Goal: Transaction & Acquisition: Book appointment/travel/reservation

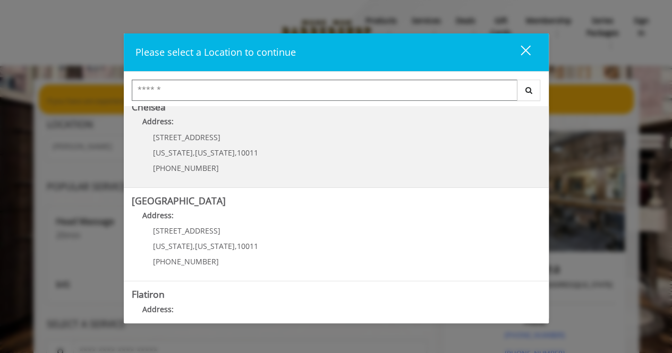
scroll to position [159, 0]
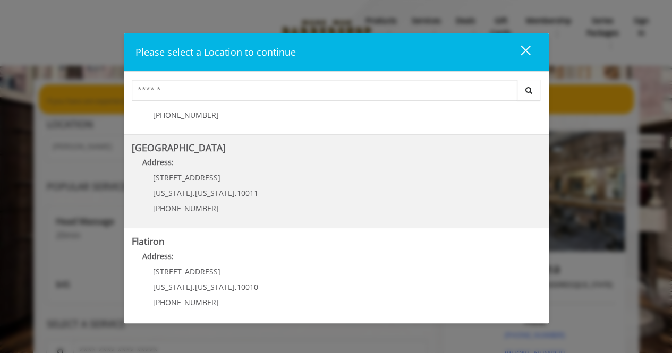
click at [184, 198] on div "[STREET_ADDRESS][US_STATE][US_STATE] (646) 850-0041" at bounding box center [198, 197] width 132 height 46
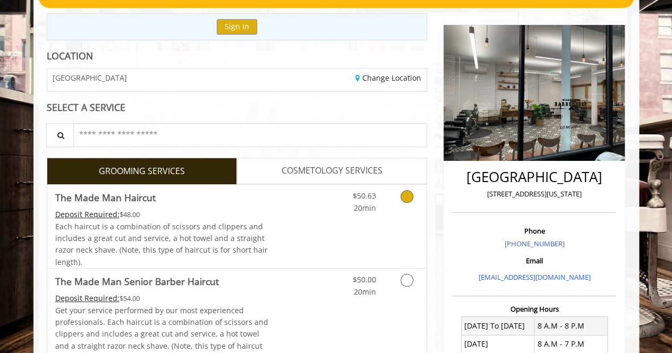
scroll to position [159, 0]
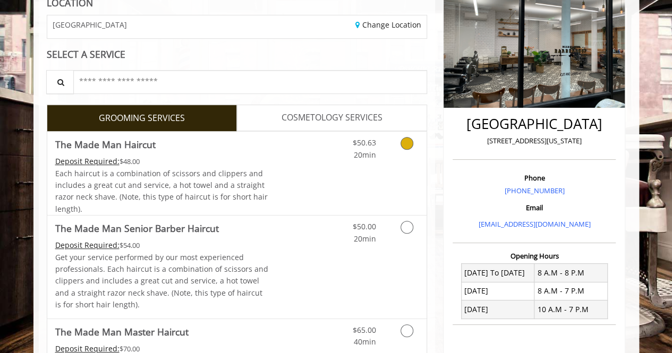
click at [220, 175] on span "Each haircut is a combination of scissors and clippers and includes a great cut…" at bounding box center [161, 191] width 212 height 46
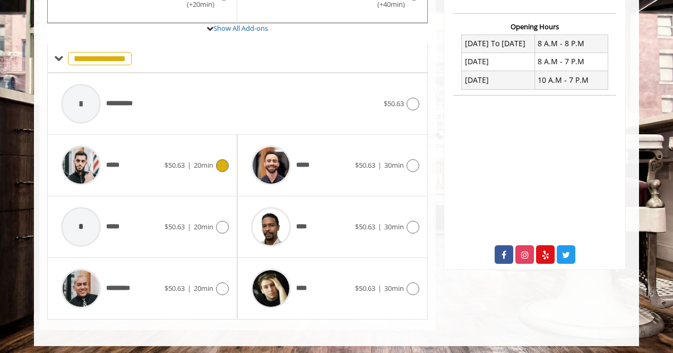
click at [147, 168] on div "*****" at bounding box center [110, 165] width 109 height 50
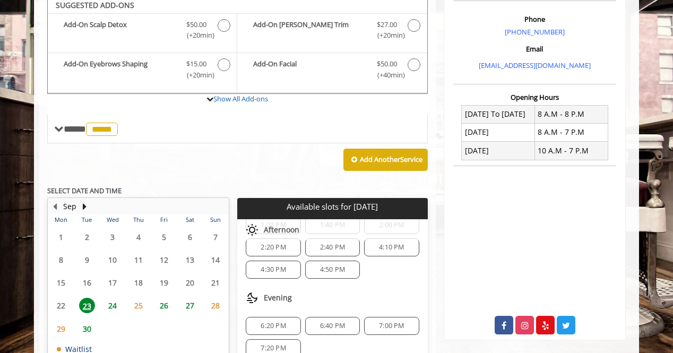
scroll to position [312, 0]
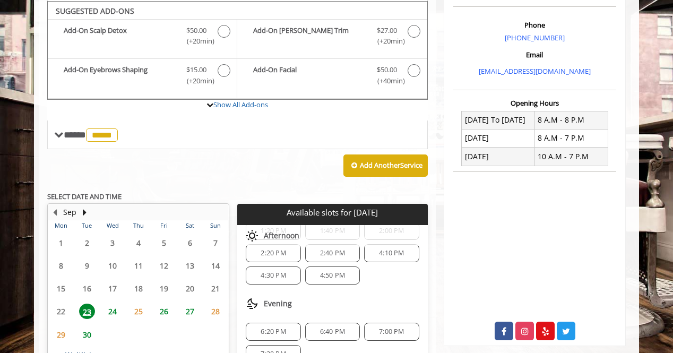
click at [114, 313] on span "24" at bounding box center [113, 311] width 16 height 15
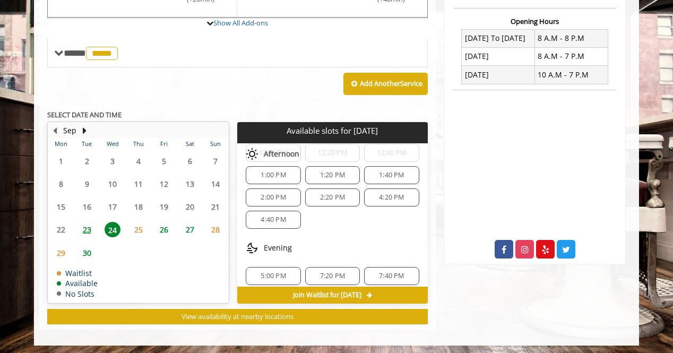
scroll to position [134, 0]
click at [110, 224] on span "24" at bounding box center [113, 229] width 16 height 15
click at [329, 268] on span "7:20 PM" at bounding box center [332, 272] width 25 height 8
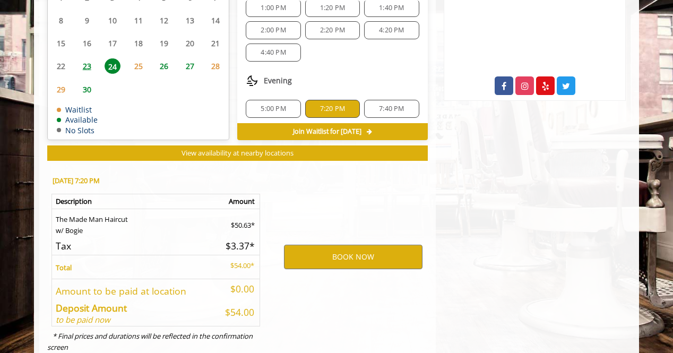
scroll to position [585, 0]
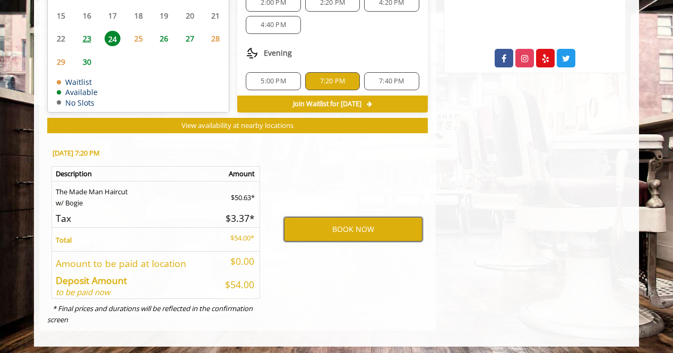
click at [359, 227] on button "BOOK NOW" at bounding box center [353, 229] width 139 height 24
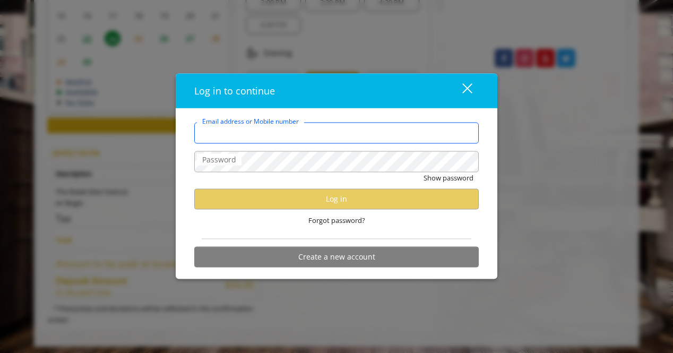
type input "**********"
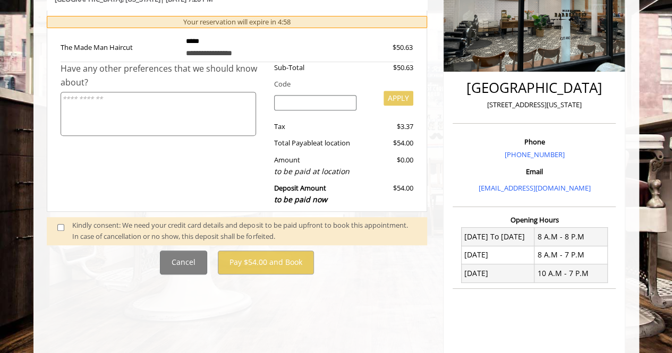
scroll to position [212, 0]
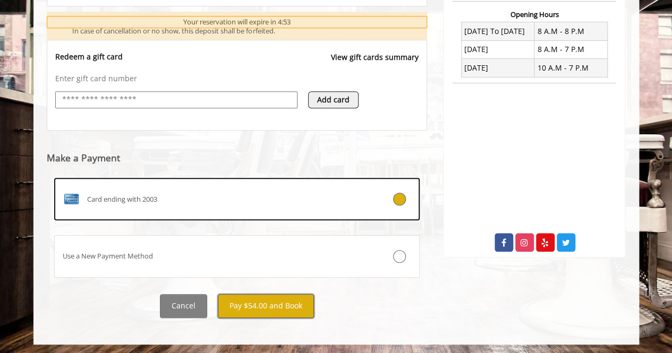
click at [266, 299] on button "Pay $54.00 and Book" at bounding box center [266, 306] width 96 height 24
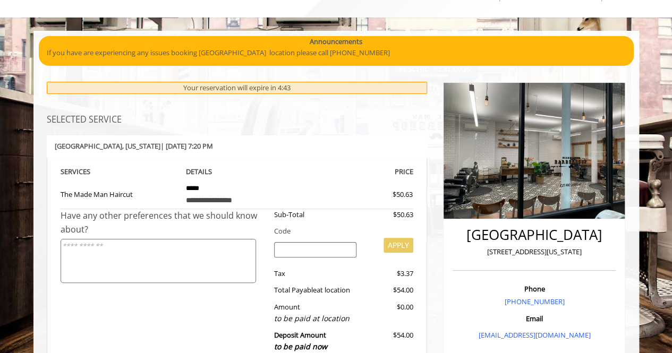
scroll to position [0, 0]
